Goal: Task Accomplishment & Management: Use online tool/utility

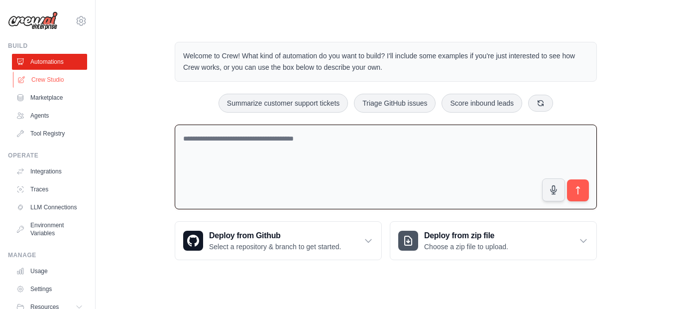
click at [63, 78] on link "Crew Studio" at bounding box center [50, 80] width 75 height 16
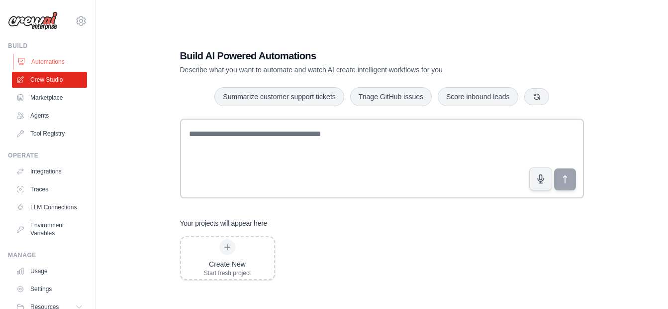
click at [26, 61] on link "Automations" at bounding box center [50, 62] width 75 height 16
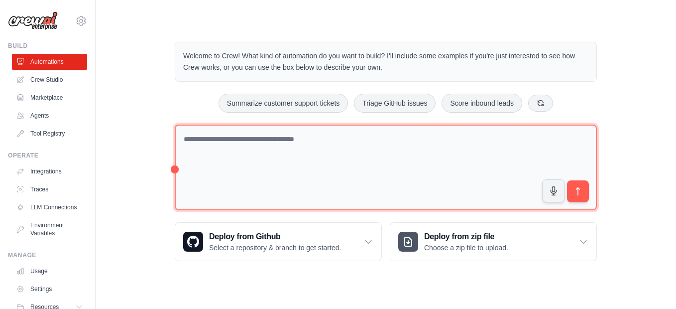
click at [209, 139] on textarea at bounding box center [386, 167] width 422 height 86
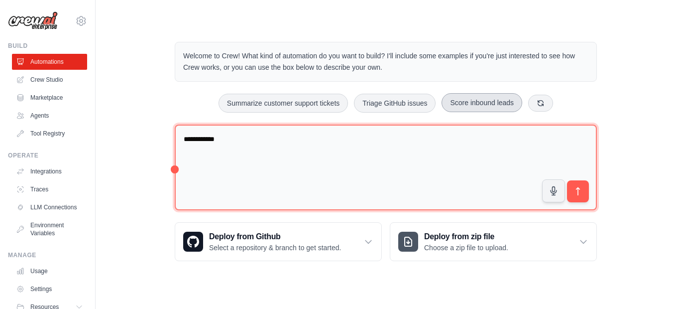
type textarea "**********"
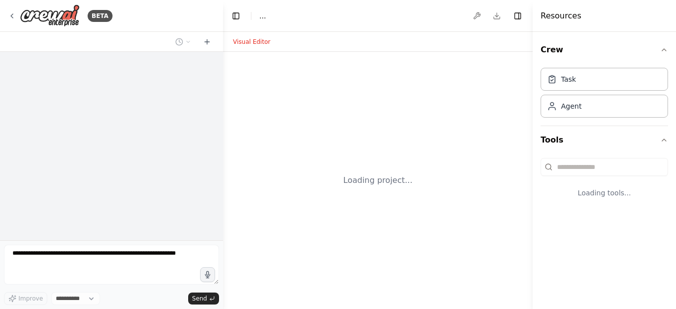
select select "****"
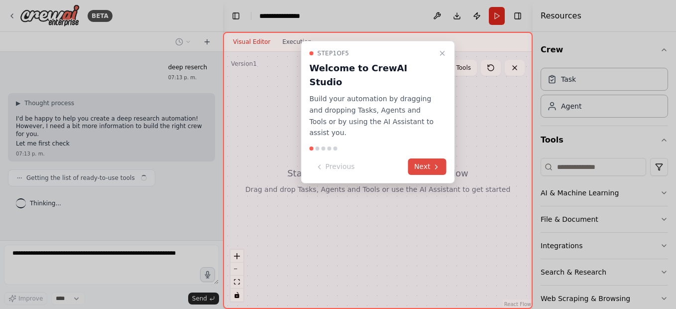
click at [416, 158] on button "Next" at bounding box center [427, 166] width 38 height 16
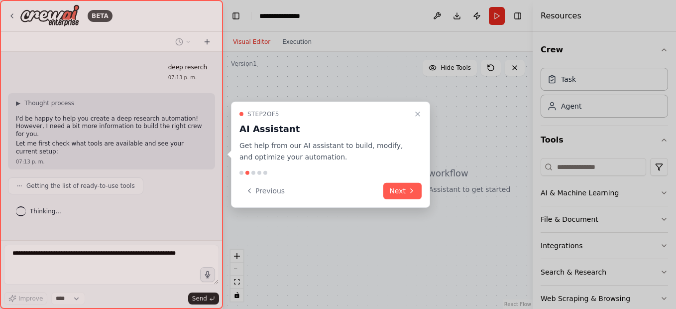
click at [400, 191] on button "Next" at bounding box center [402, 190] width 38 height 16
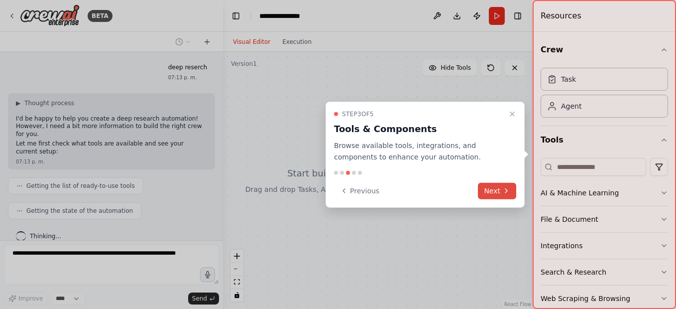
click at [504, 192] on icon at bounding box center [506, 191] width 8 height 8
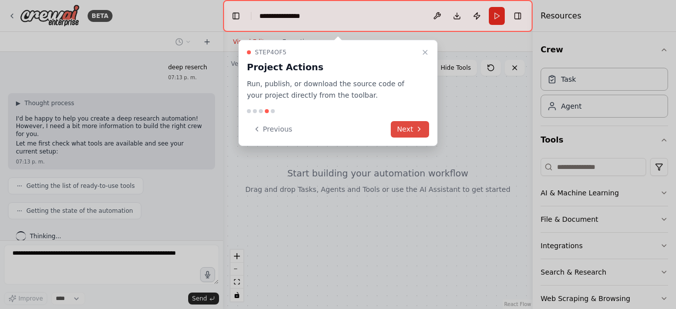
click at [414, 125] on button "Next" at bounding box center [410, 129] width 38 height 16
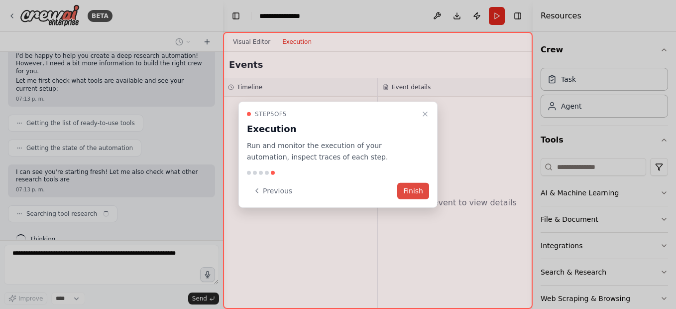
scroll to position [70, 0]
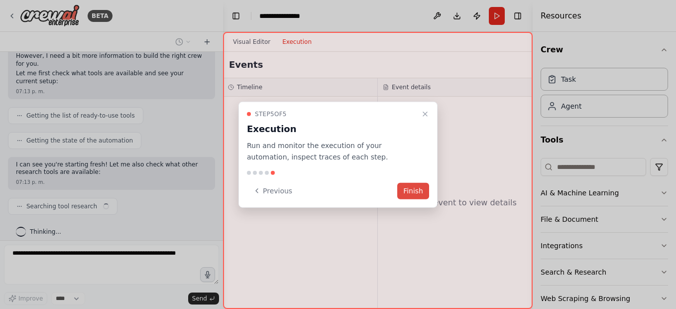
click at [413, 196] on button "Finish" at bounding box center [413, 190] width 32 height 16
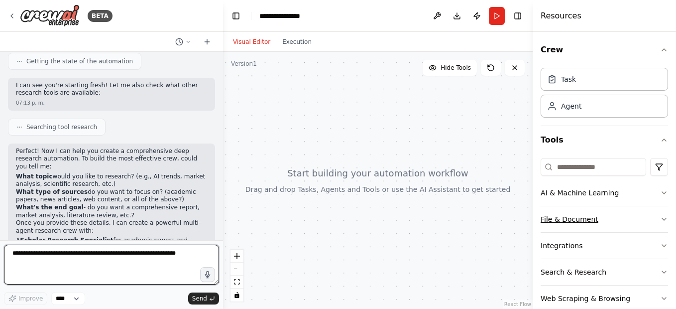
scroll to position [19, 0]
